Goal: Task Accomplishment & Management: Manage account settings

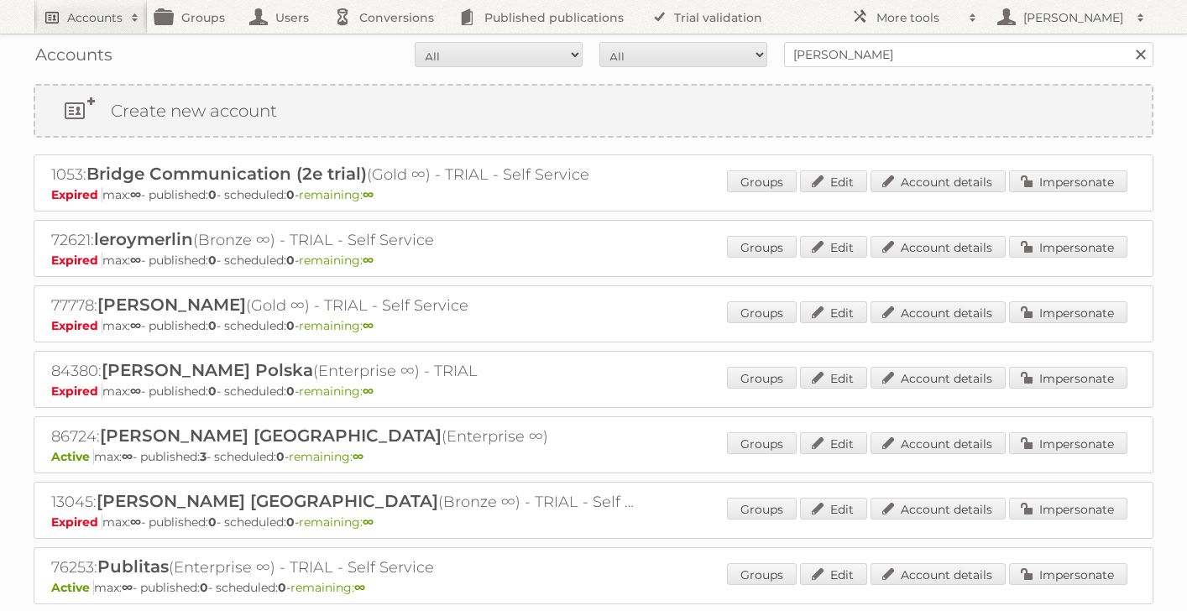
click at [93, 13] on h2 "Accounts" at bounding box center [94, 17] width 55 height 17
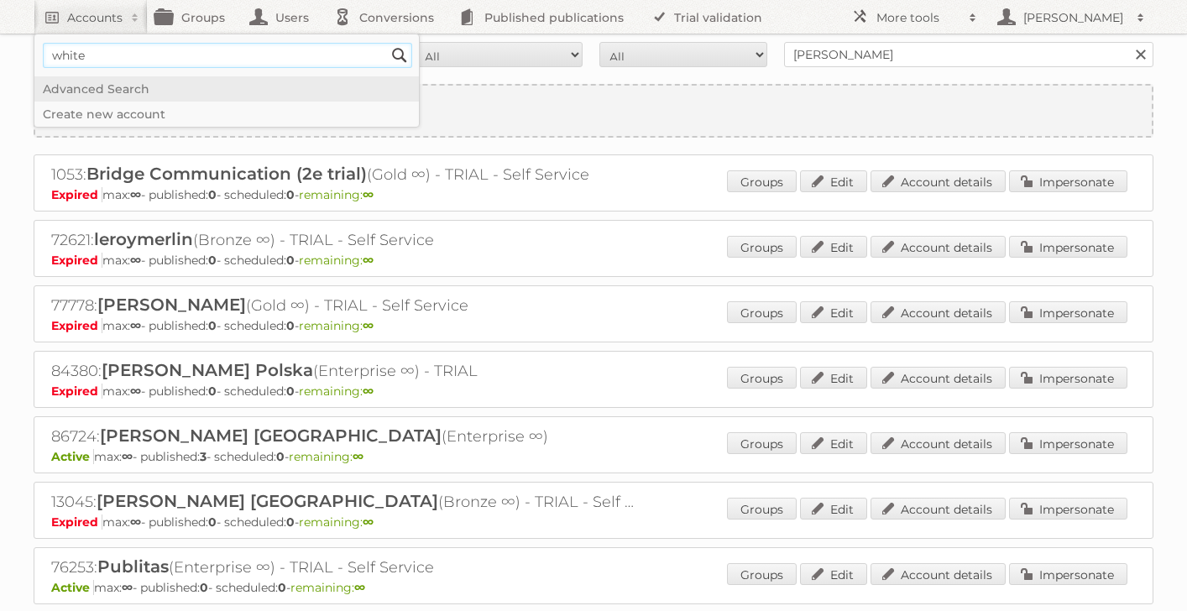
type input"] "white company"
click at [387, 43] on input "Search" at bounding box center [399, 55] width 25 height 25
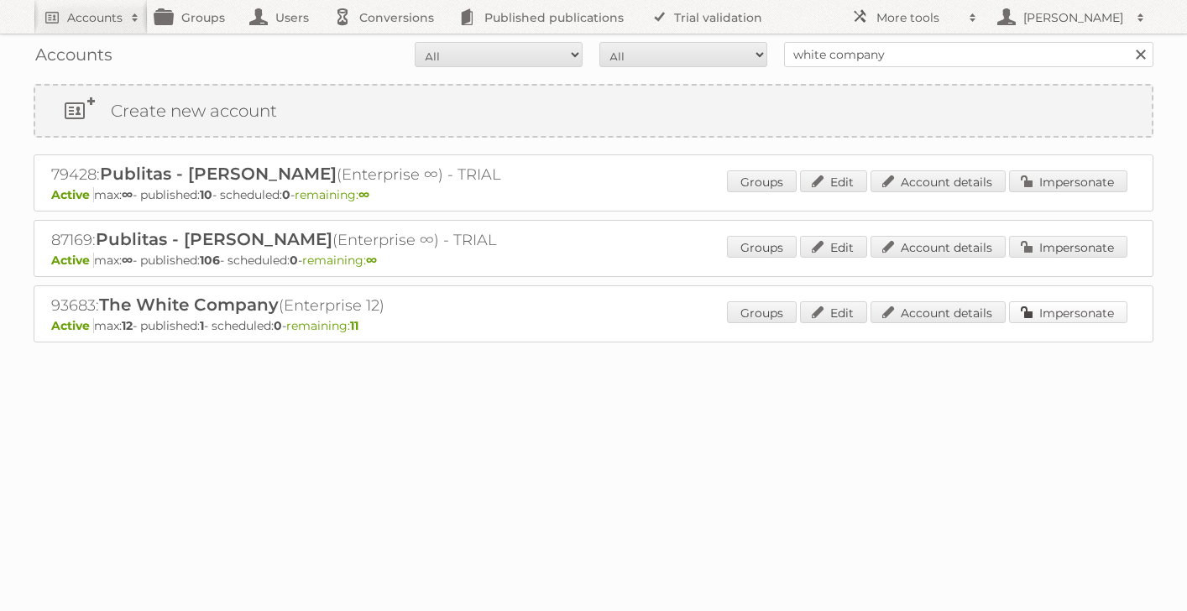
click at [1034, 314] on link "Impersonate" at bounding box center [1068, 312] width 118 height 22
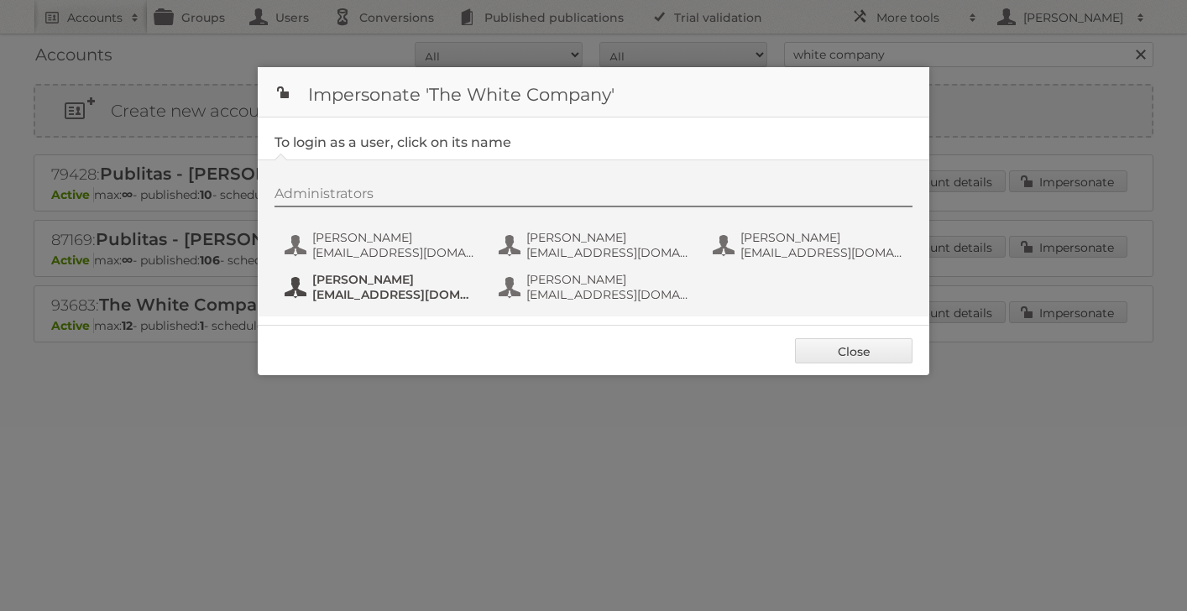
click at [420, 289] on span "PVillarino@thewhitecompany.com" at bounding box center [393, 294] width 163 height 15
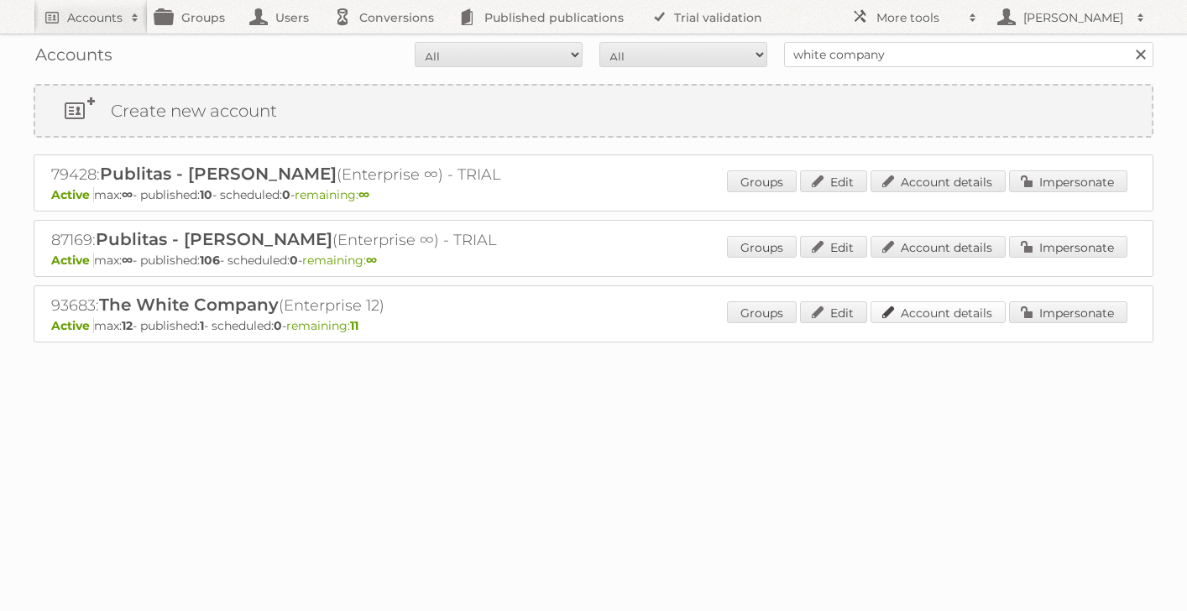
click at [949, 314] on link "Account details" at bounding box center [938, 312] width 135 height 22
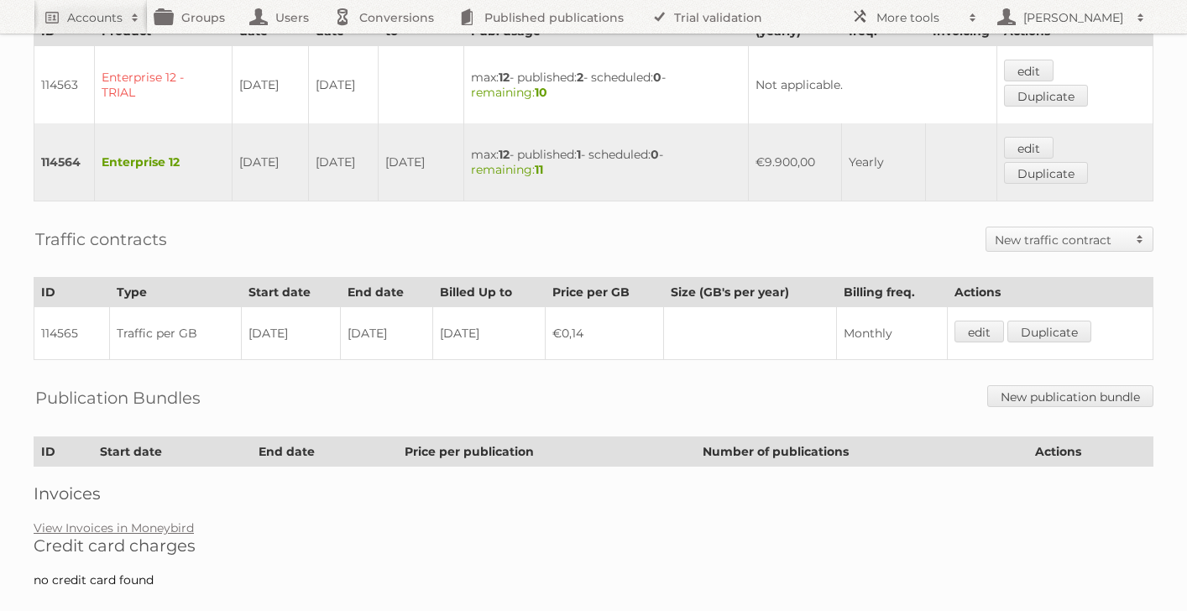
scroll to position [450, 0]
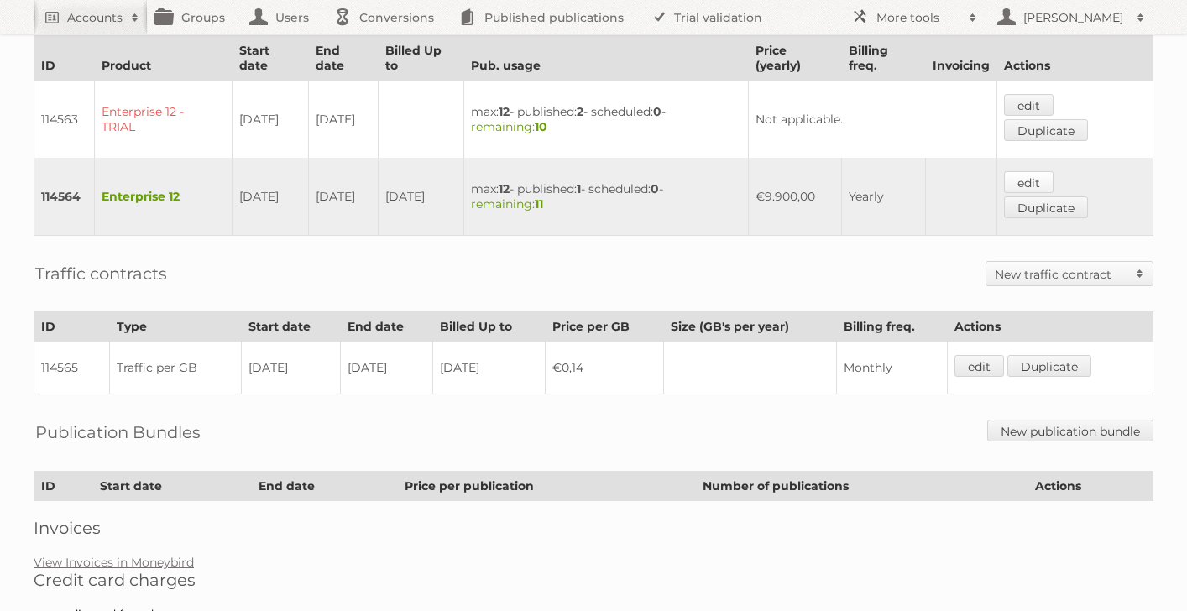
click at [1031, 176] on link "edit" at bounding box center [1029, 182] width 50 height 22
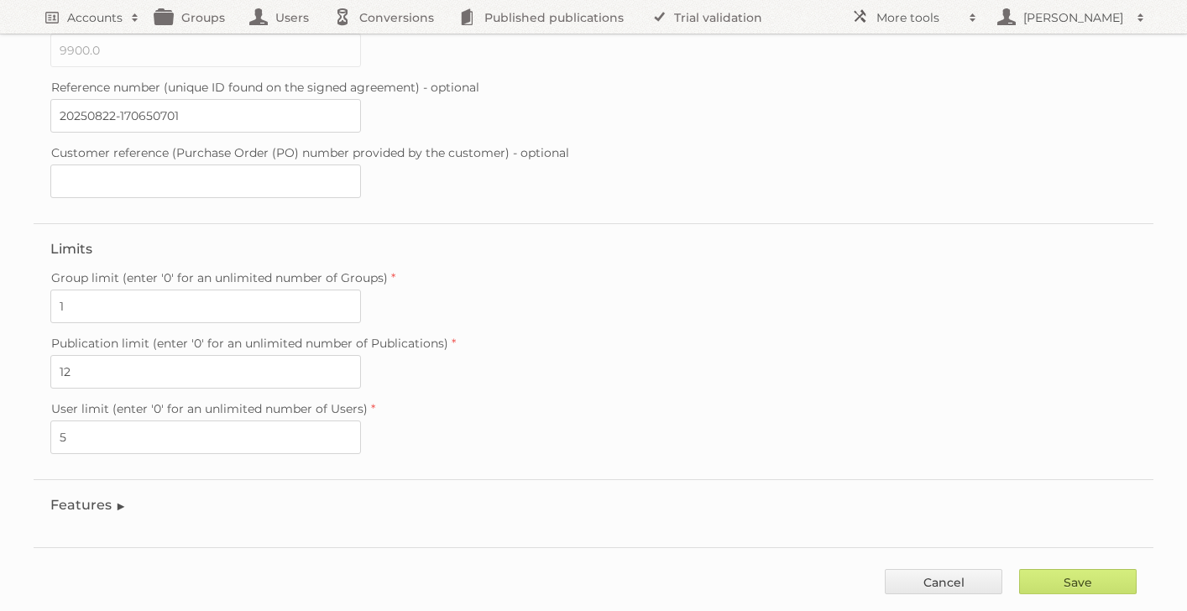
scroll to position [462, 0]
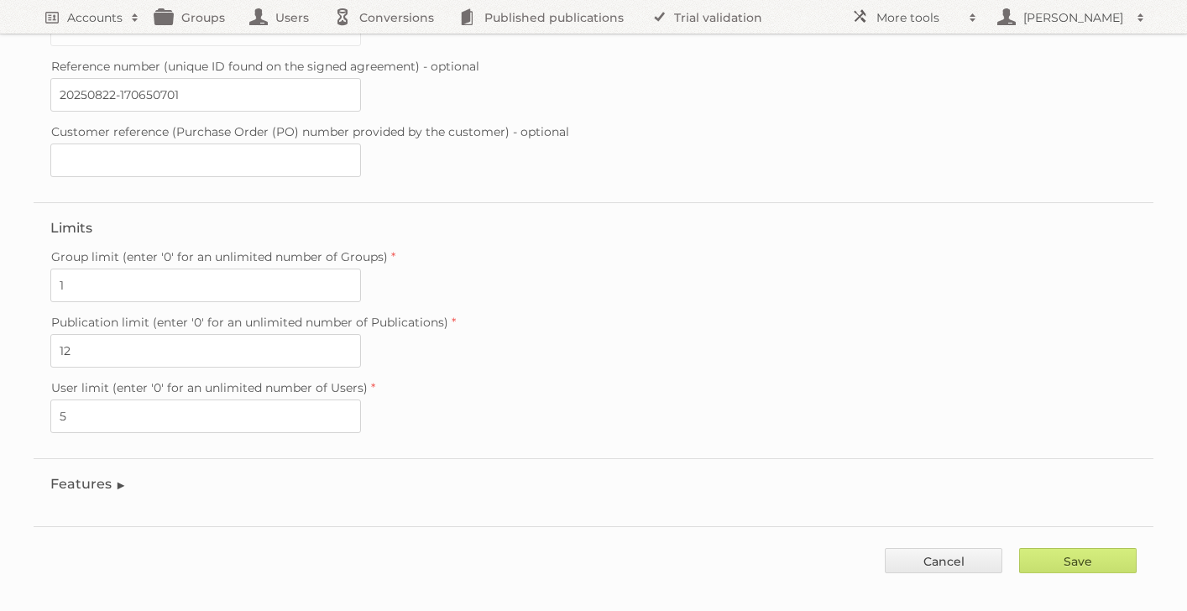
click at [94, 476] on legend "Features" at bounding box center [88, 484] width 76 height 16
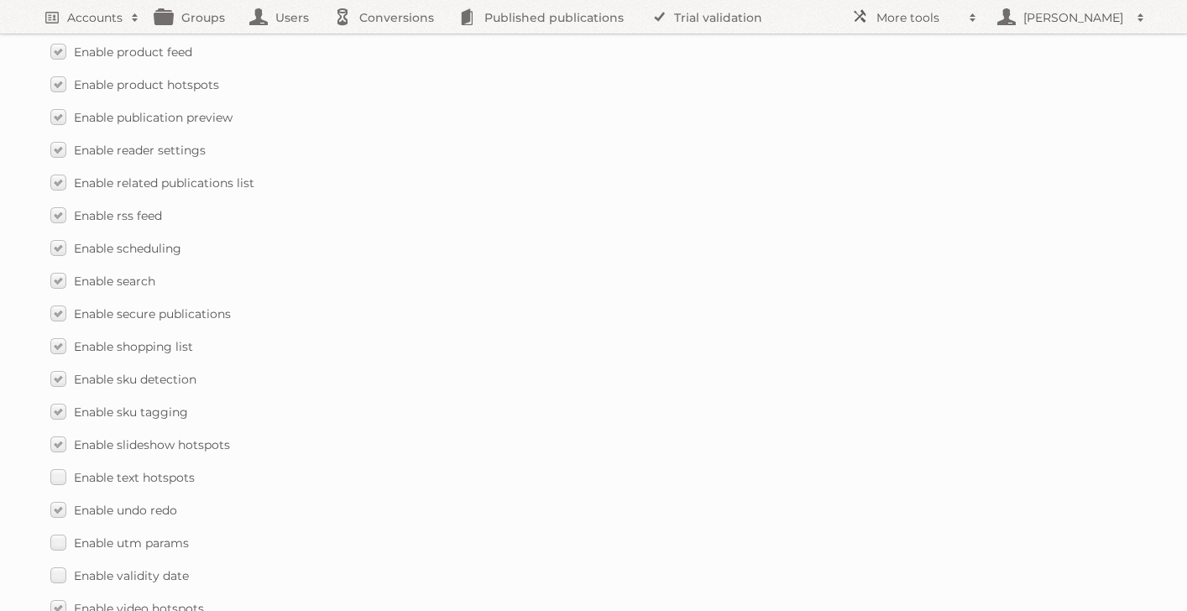
scroll to position [2460, 0]
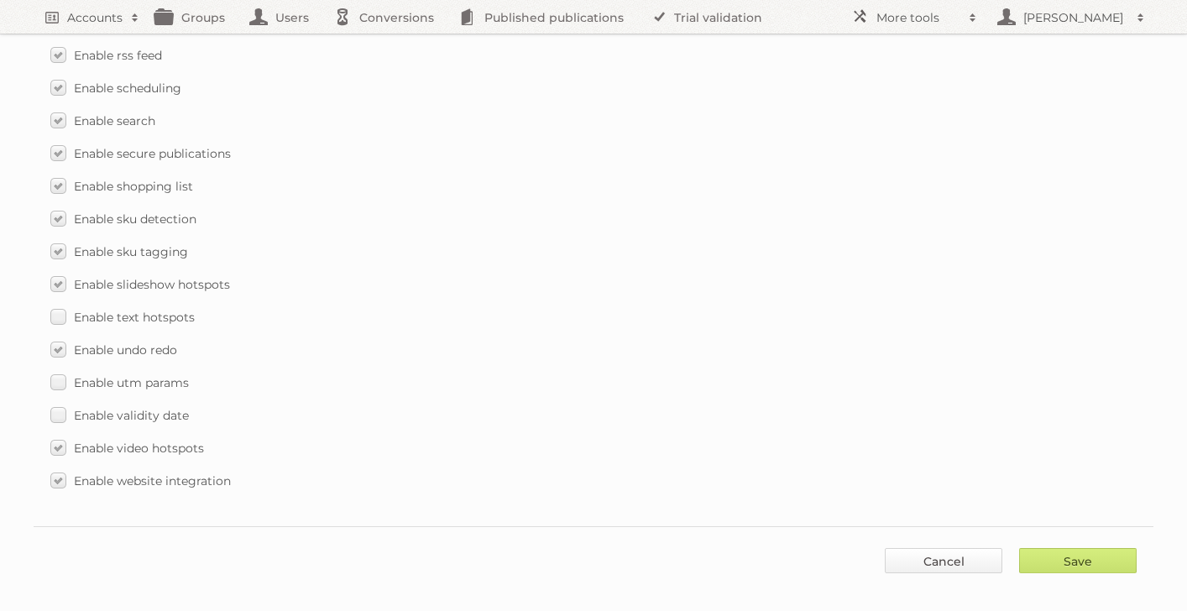
click at [968, 557] on link "Cancel" at bounding box center [944, 560] width 118 height 25
